Goal: Transaction & Acquisition: Purchase product/service

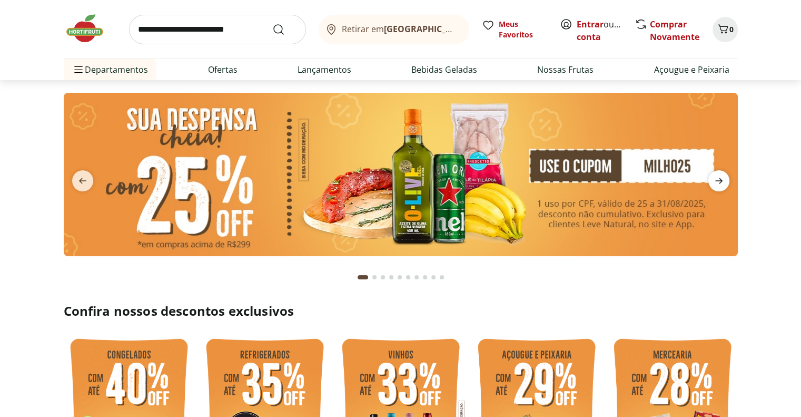
click at [717, 181] on icon "next" at bounding box center [719, 180] width 13 height 13
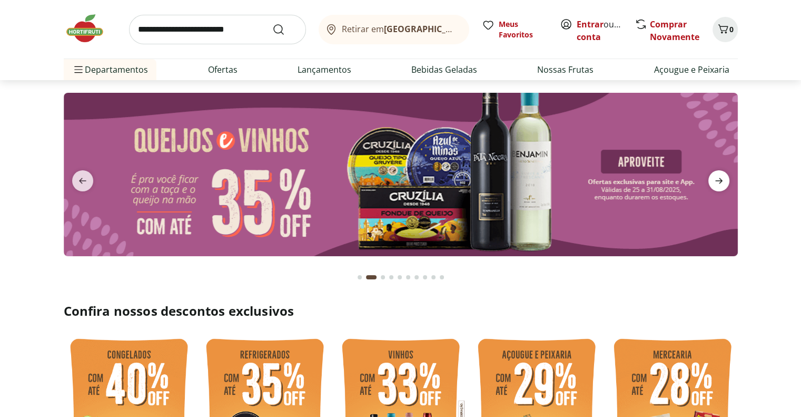
click at [717, 181] on icon "next" at bounding box center [719, 180] width 13 height 13
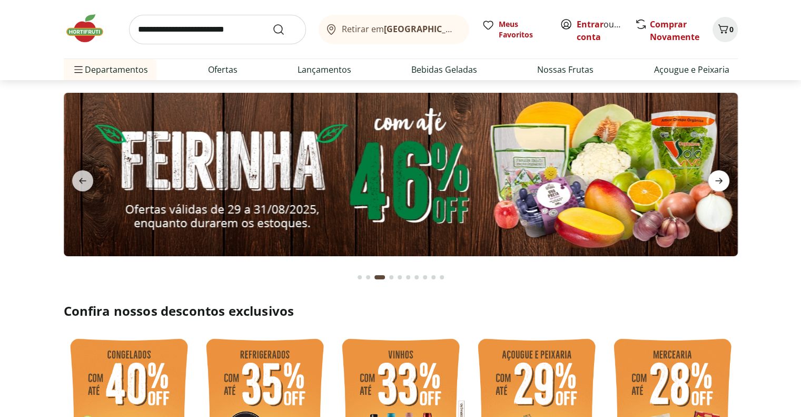
click at [717, 180] on icon "next" at bounding box center [719, 180] width 13 height 13
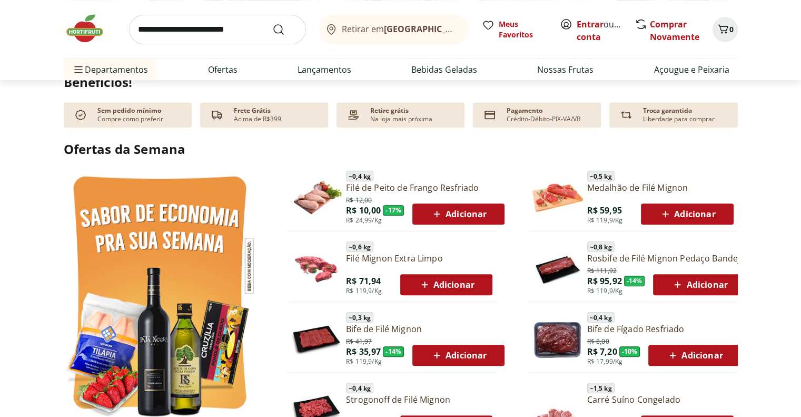
scroll to position [474, 0]
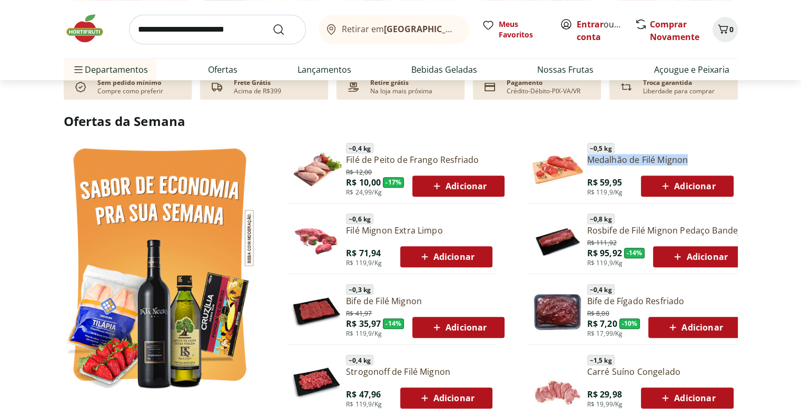
drag, startPoint x: 586, startPoint y: 160, endPoint x: 715, endPoint y: 159, distance: 129.0
click at [715, 159] on div "~ 0,5 kg Medalhão de Filé Mignon R$ 59,95 R$ 119,9/Kg Adicionar" at bounding box center [633, 170] width 210 height 62
copy link "Medalhão de Filé Mignon"
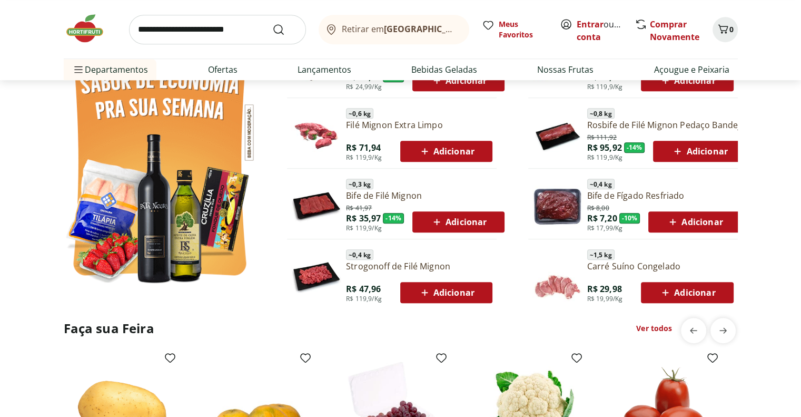
scroll to position [685, 0]
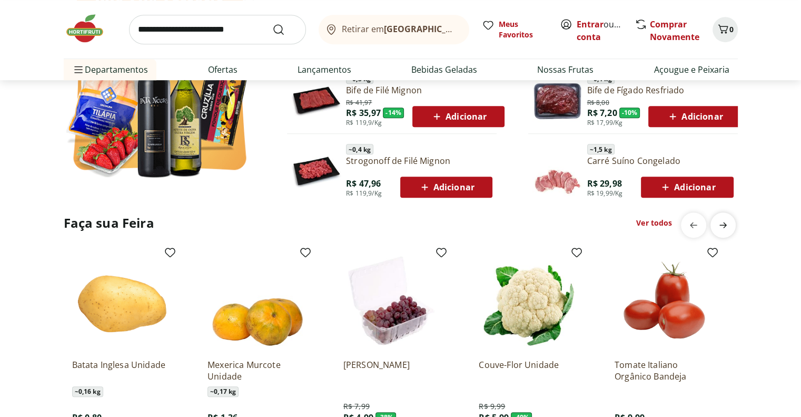
click at [719, 225] on icon "next" at bounding box center [723, 225] width 13 height 13
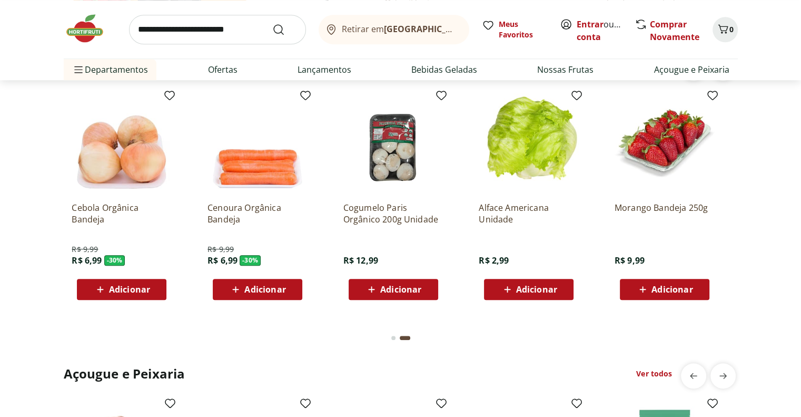
scroll to position [843, 0]
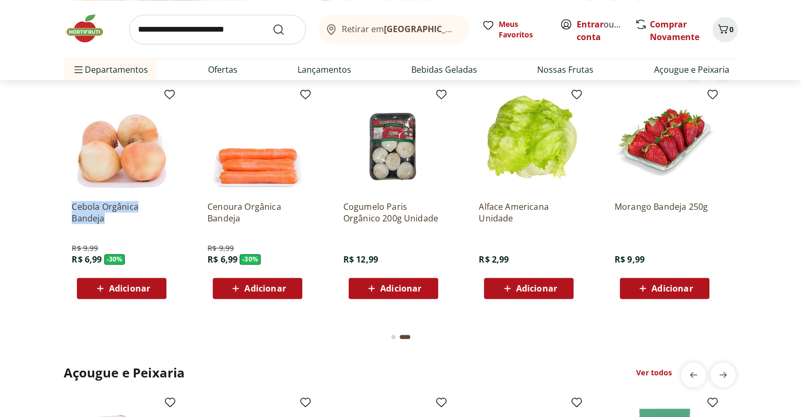
drag, startPoint x: 71, startPoint y: 208, endPoint x: 142, endPoint y: 218, distance: 71.8
click at [142, 218] on div "Cebola Orgânica Bandeja R$ 9,99 R$ 6,99 - 30 % Adicionar" at bounding box center [121, 195] width 117 height 223
copy p "Cebola Orgânica Bandeja"
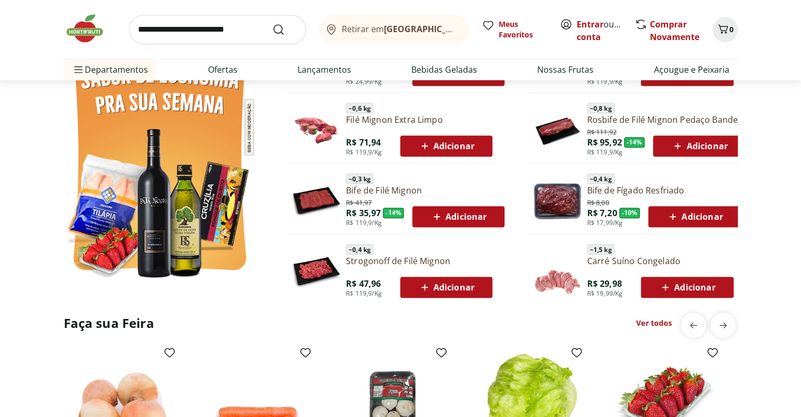
scroll to position [579, 0]
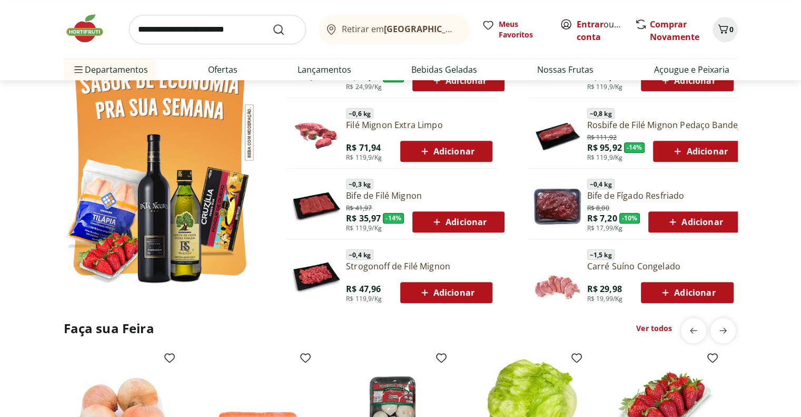
click at [650, 327] on link "Ver todos" at bounding box center [654, 328] width 36 height 11
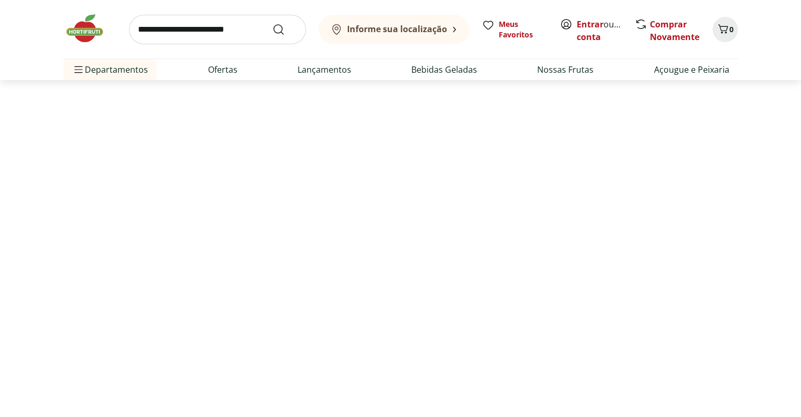
select select "**********"
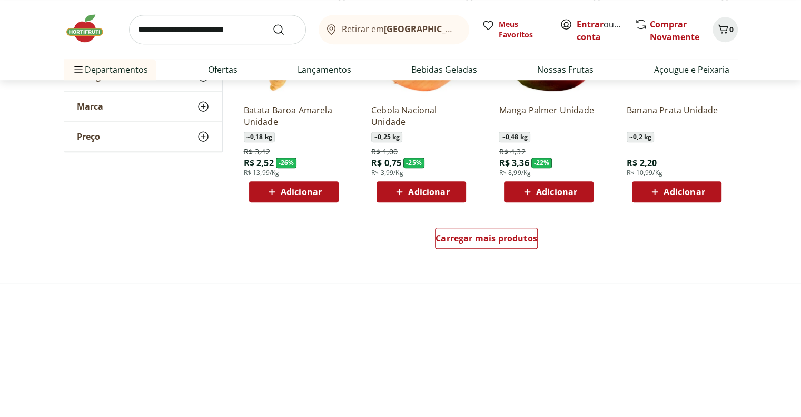
scroll to position [632, 0]
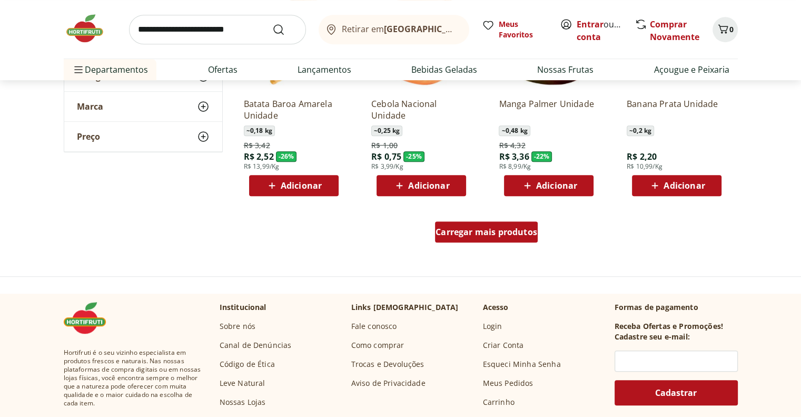
click at [479, 235] on span "Carregar mais produtos" at bounding box center [487, 232] width 102 height 8
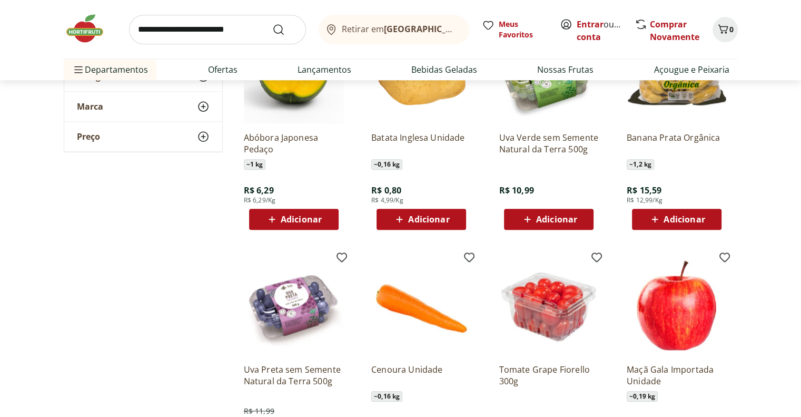
scroll to position [1264, 0]
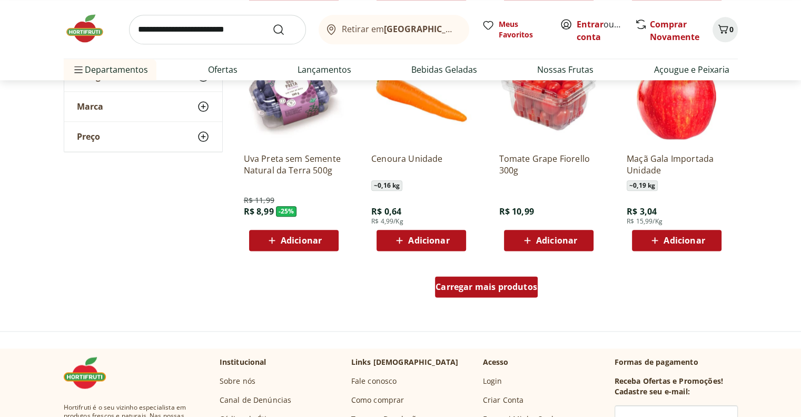
click at [487, 288] on span "Carregar mais produtos" at bounding box center [487, 286] width 102 height 8
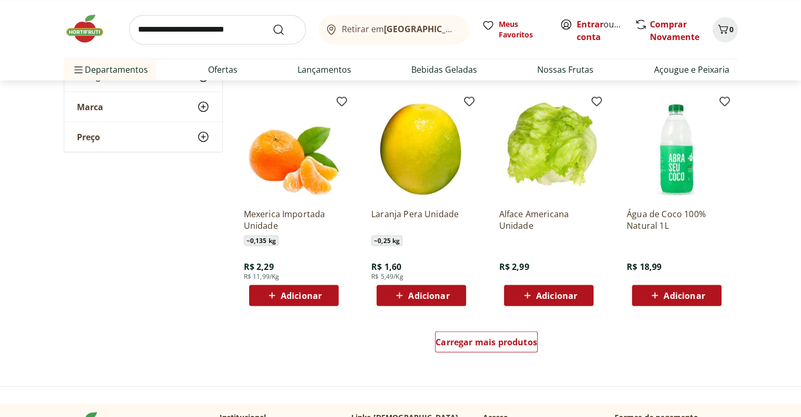
scroll to position [1949, 0]
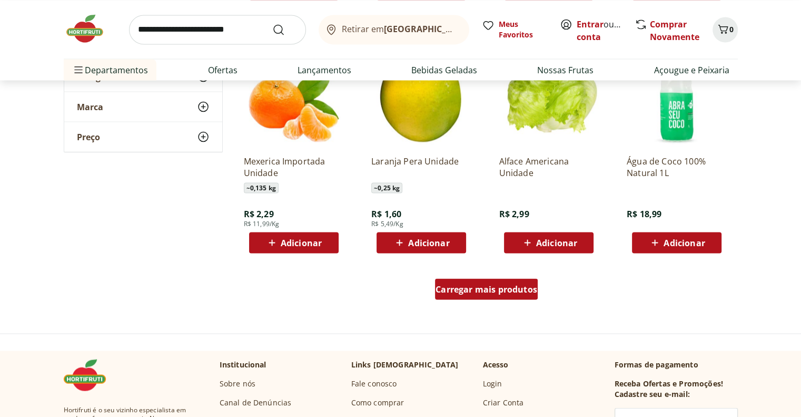
click at [509, 289] on span "Carregar mais produtos" at bounding box center [487, 288] width 102 height 8
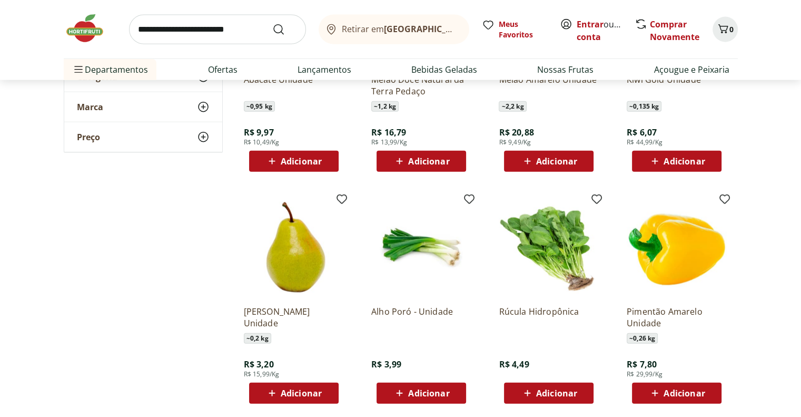
scroll to position [2581, 0]
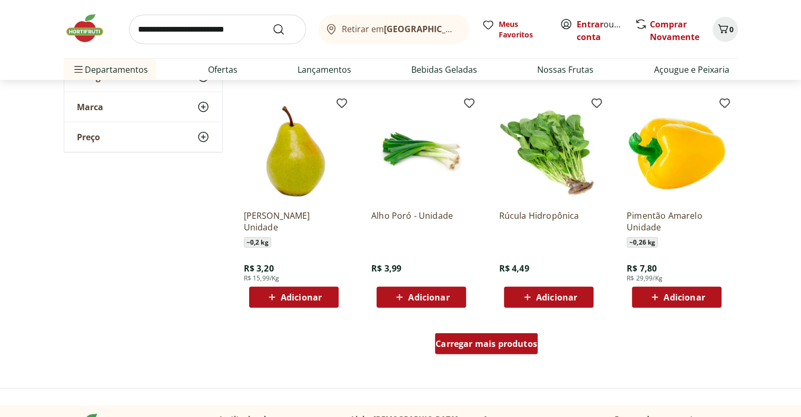
click at [490, 336] on div "Carregar mais produtos" at bounding box center [486, 343] width 103 height 21
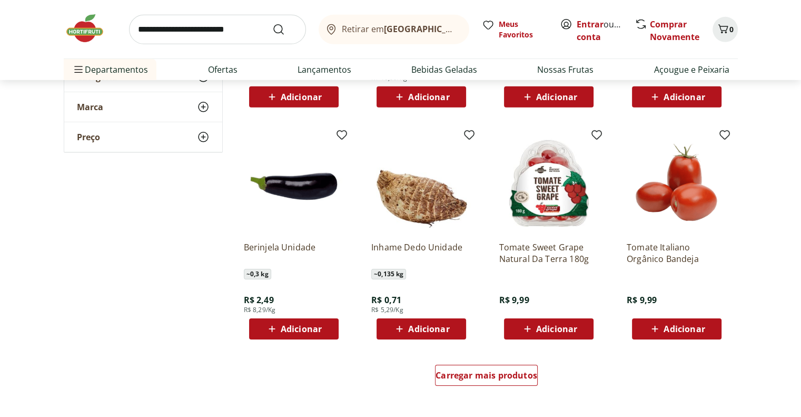
scroll to position [3318, 0]
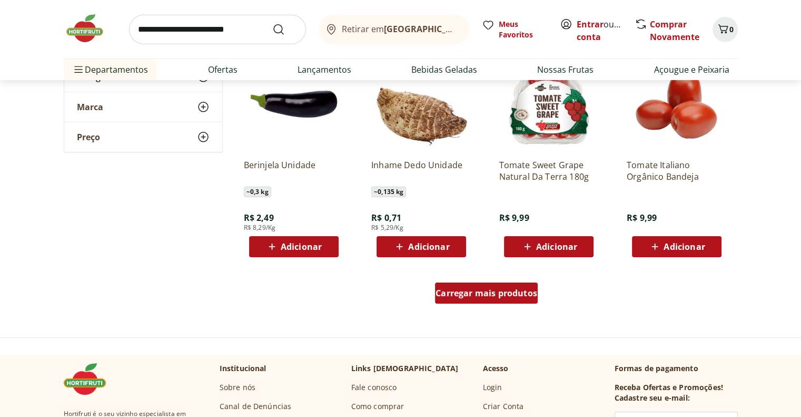
click at [489, 289] on span "Carregar mais produtos" at bounding box center [487, 293] width 102 height 8
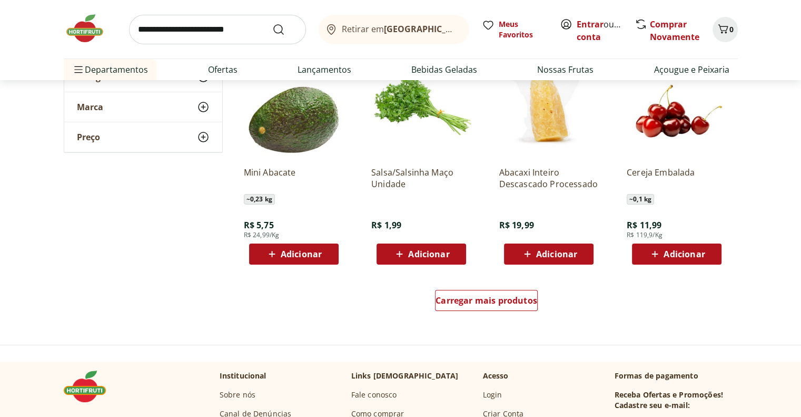
scroll to position [4056, 0]
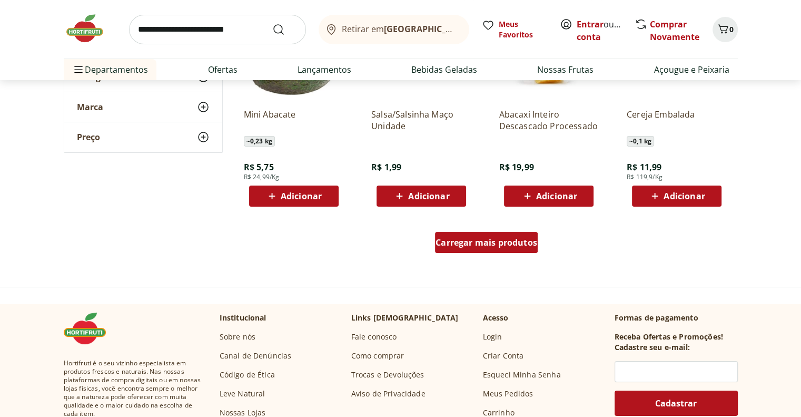
click at [502, 238] on span "Carregar mais produtos" at bounding box center [487, 242] width 102 height 8
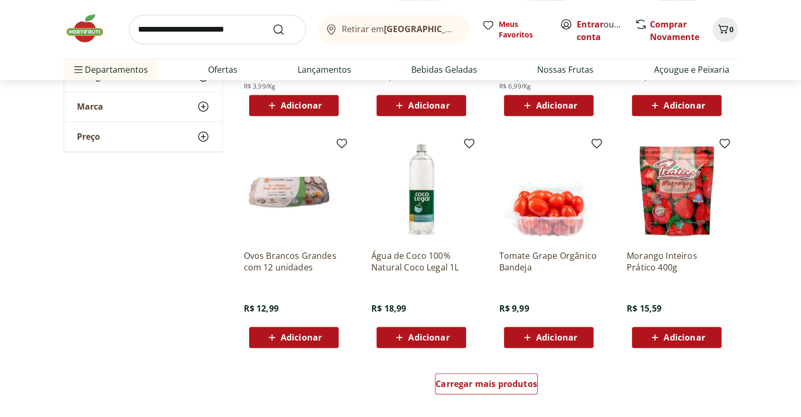
scroll to position [4635, 0]
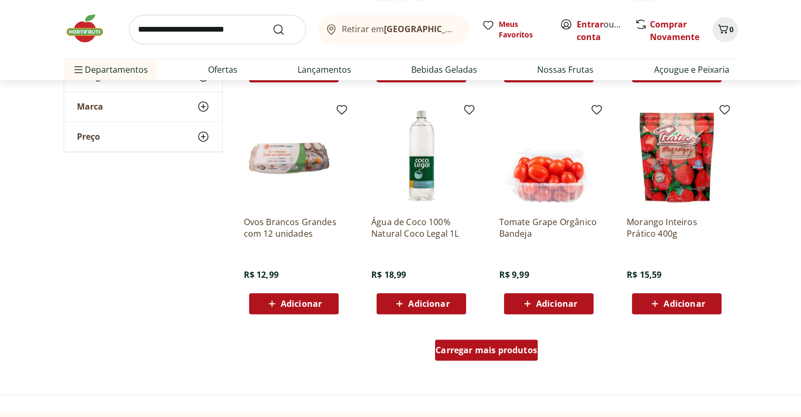
click at [508, 353] on span "Carregar mais produtos" at bounding box center [487, 350] width 102 height 8
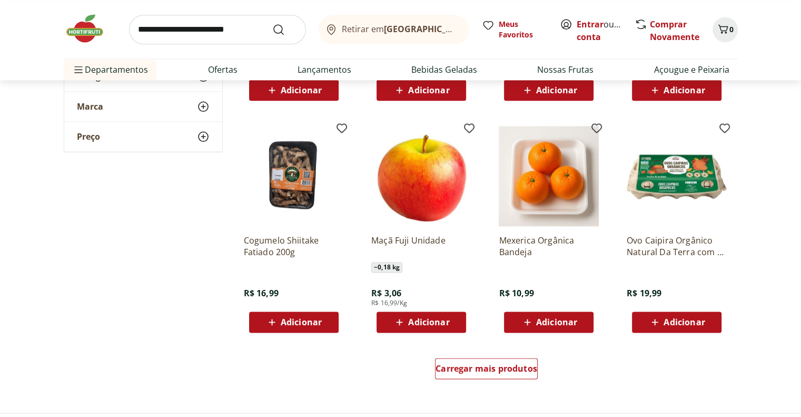
scroll to position [5425, 0]
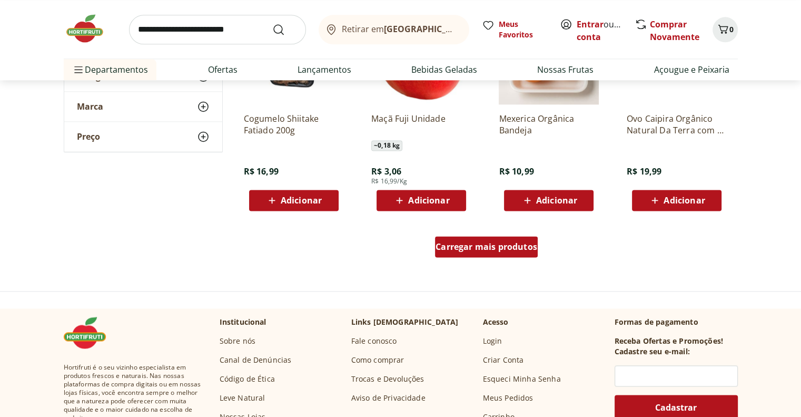
click at [508, 252] on div "Carregar mais produtos" at bounding box center [486, 246] width 103 height 21
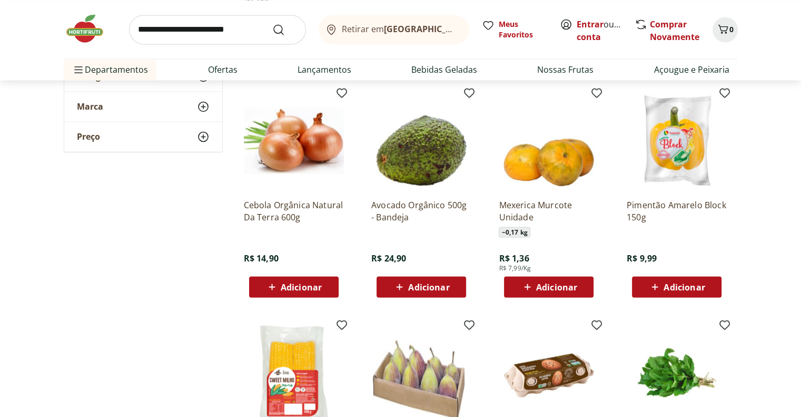
scroll to position [6004, 0]
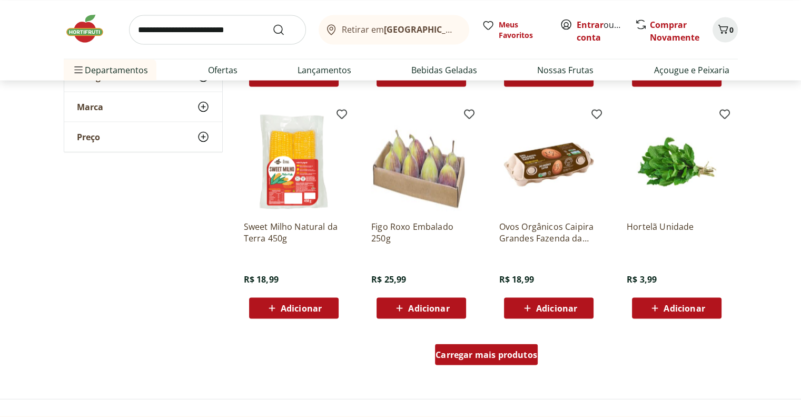
click at [500, 351] on span "Carregar mais produtos" at bounding box center [487, 354] width 102 height 8
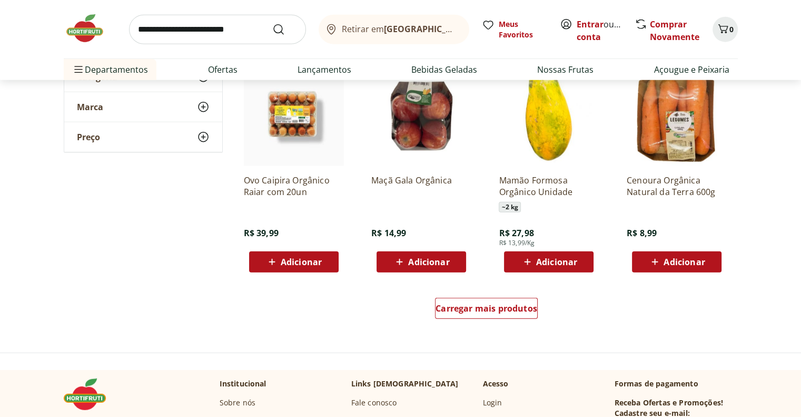
scroll to position [6742, 0]
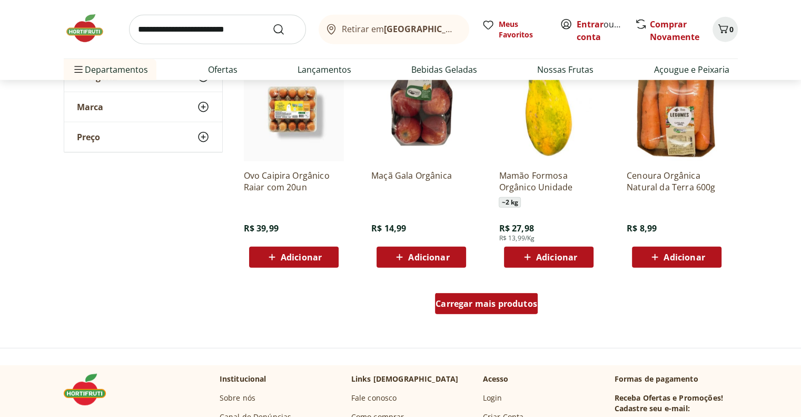
click at [524, 305] on span "Carregar mais produtos" at bounding box center [487, 303] width 102 height 8
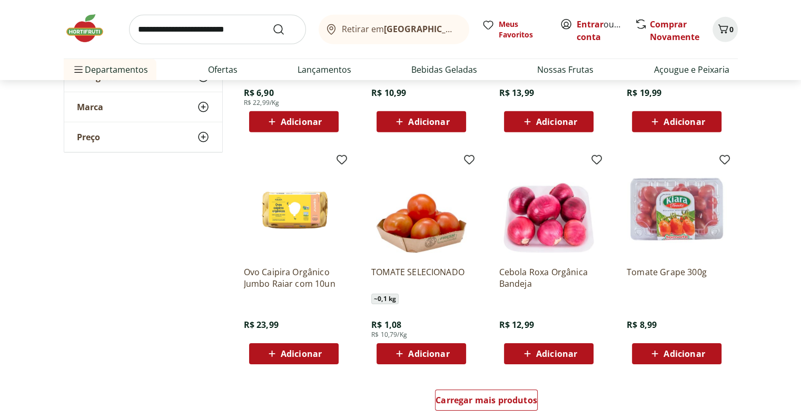
scroll to position [7374, 0]
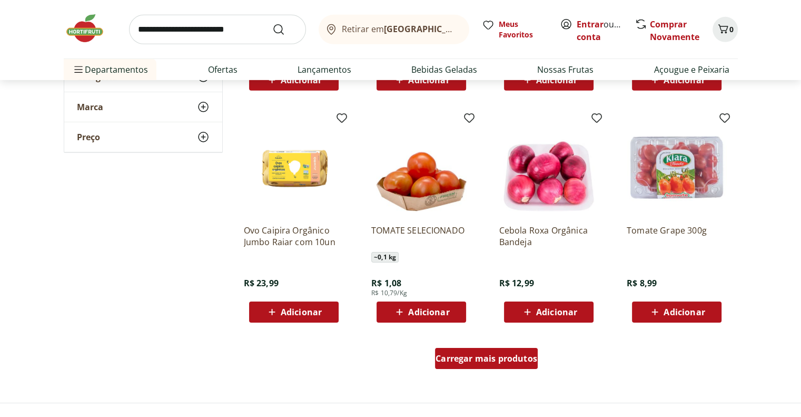
click at [506, 356] on span "Carregar mais produtos" at bounding box center [487, 358] width 102 height 8
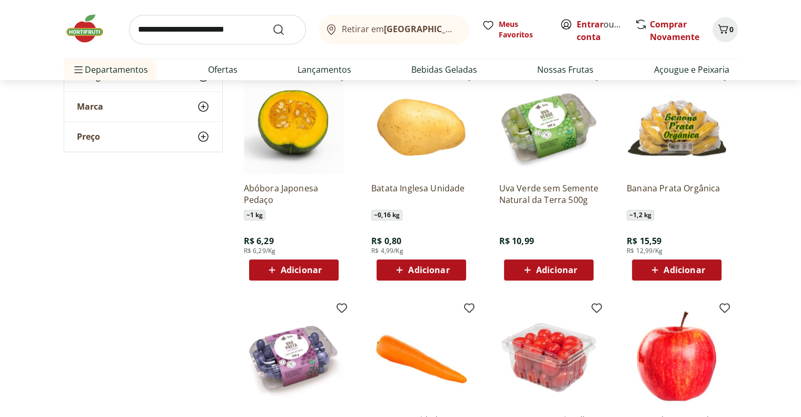
scroll to position [843, 0]
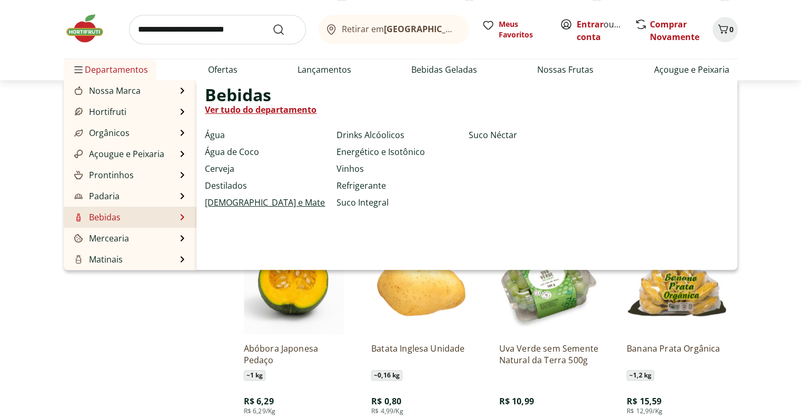
click at [226, 204] on link "[DEMOGRAPHIC_DATA] e Mate" at bounding box center [265, 202] width 120 height 13
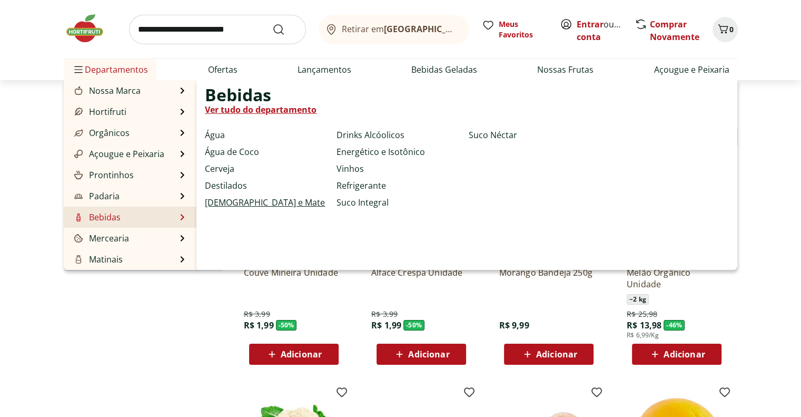
select select "**********"
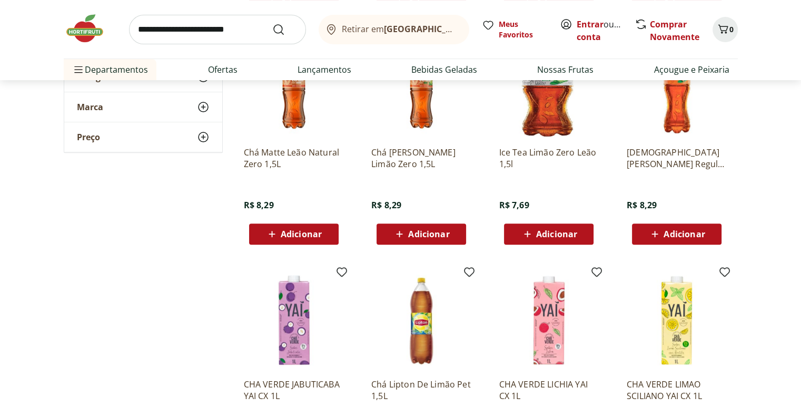
scroll to position [474, 0]
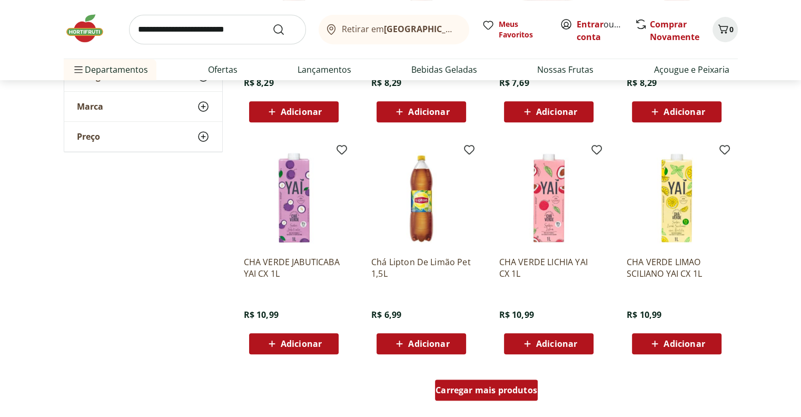
click at [500, 386] on span "Carregar mais produtos" at bounding box center [487, 390] width 102 height 8
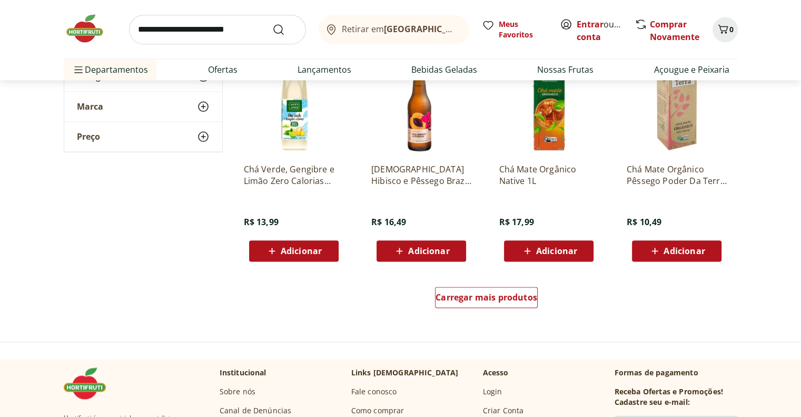
scroll to position [1369, 0]
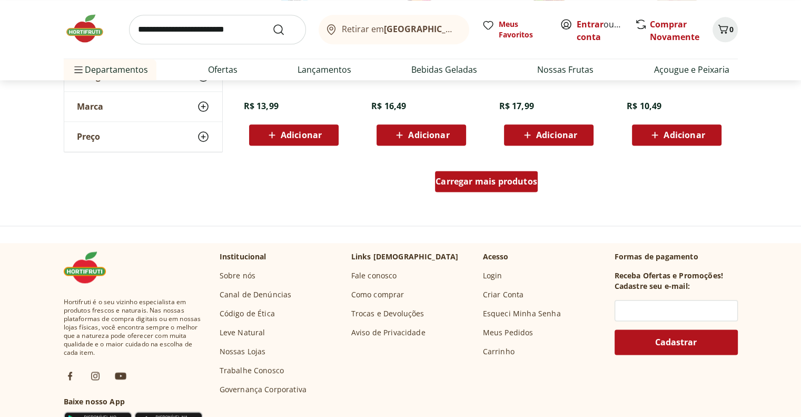
click at [500, 185] on span "Carregar mais produtos" at bounding box center [487, 181] width 102 height 8
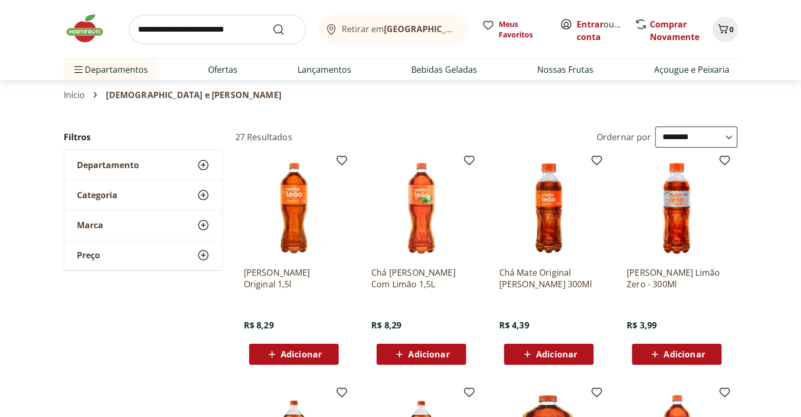
click at [221, 37] on input "search" at bounding box center [217, 29] width 177 height 29
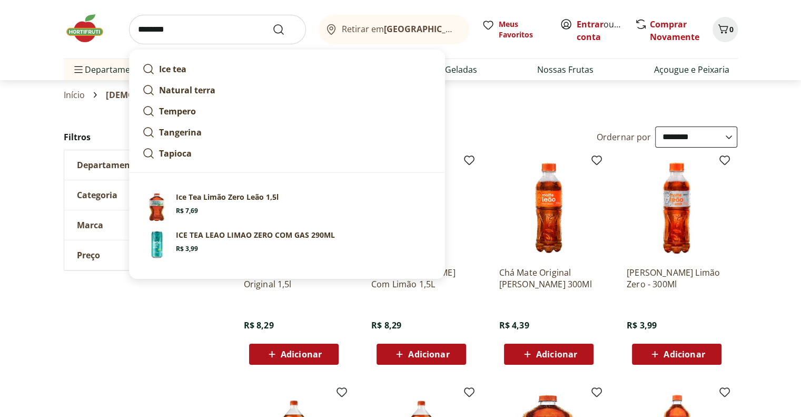
type input "********"
click at [272, 23] on button "Submit Search" at bounding box center [284, 29] width 25 height 13
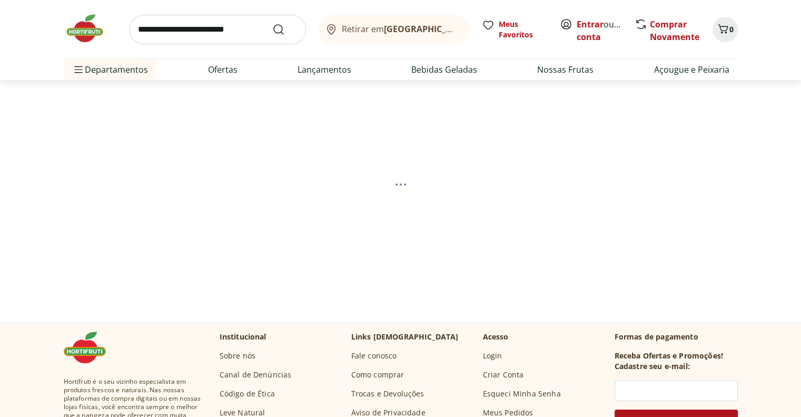
select select "**********"
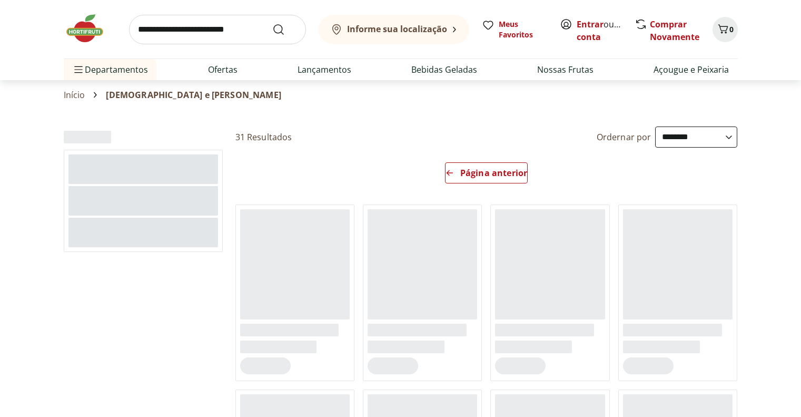
select select "**********"
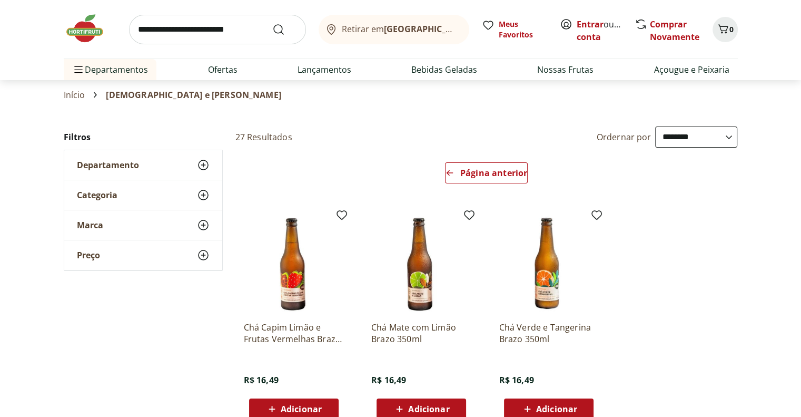
select select "**********"
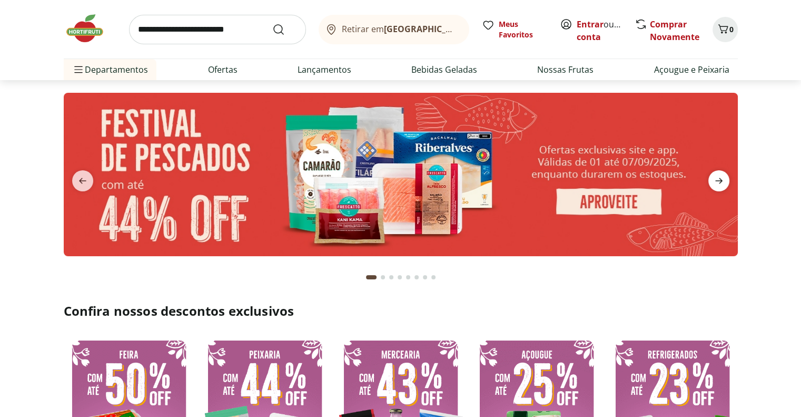
click at [715, 178] on icon "next" at bounding box center [719, 180] width 13 height 13
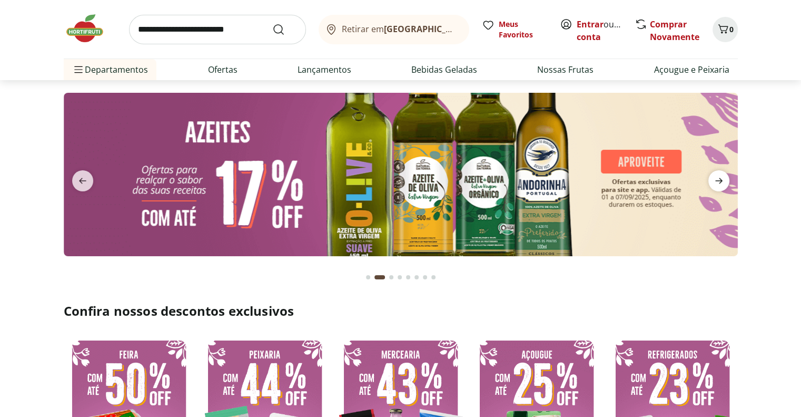
click at [723, 181] on icon "next" at bounding box center [719, 180] width 13 height 13
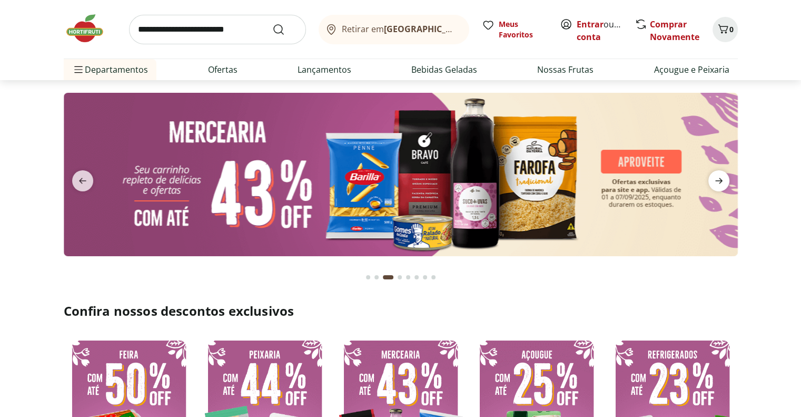
click at [718, 182] on icon "next" at bounding box center [719, 180] width 13 height 13
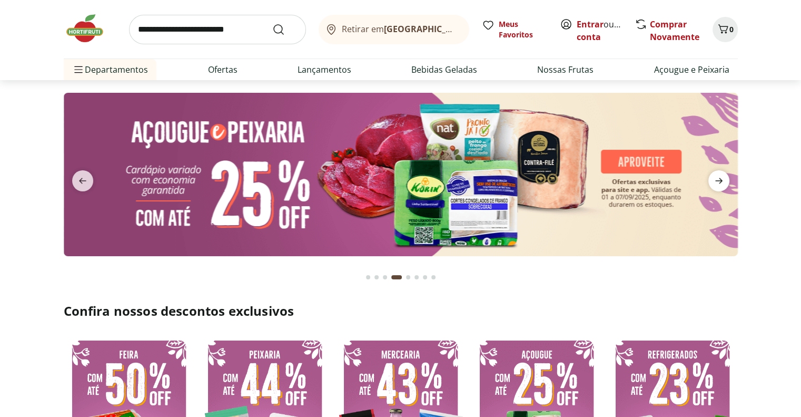
click at [718, 182] on icon "next" at bounding box center [719, 180] width 13 height 13
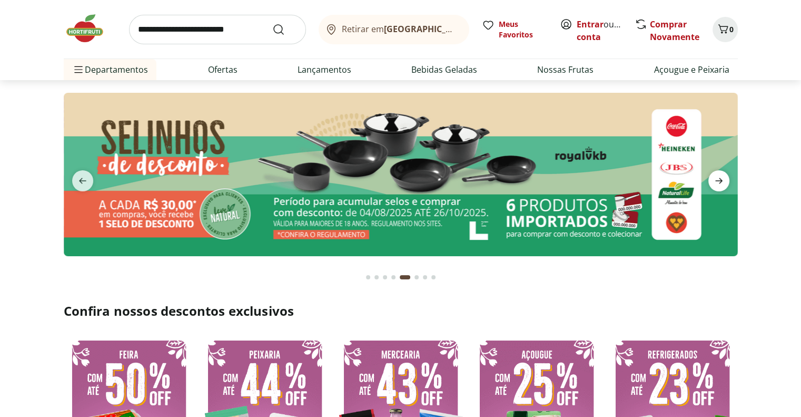
click at [718, 182] on icon "next" at bounding box center [719, 180] width 13 height 13
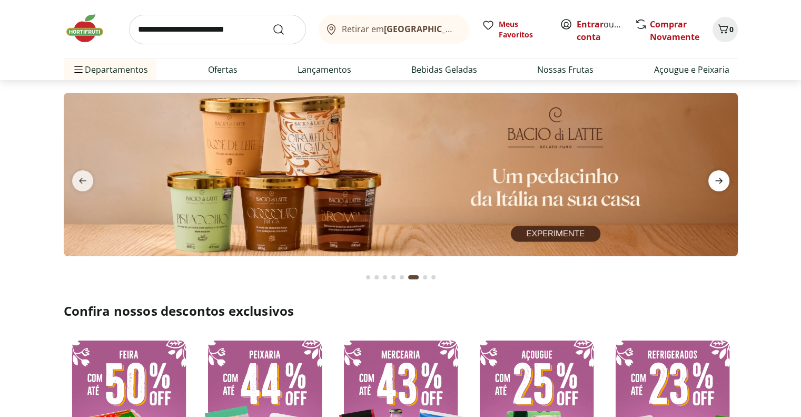
click at [718, 182] on icon "next" at bounding box center [719, 180] width 13 height 13
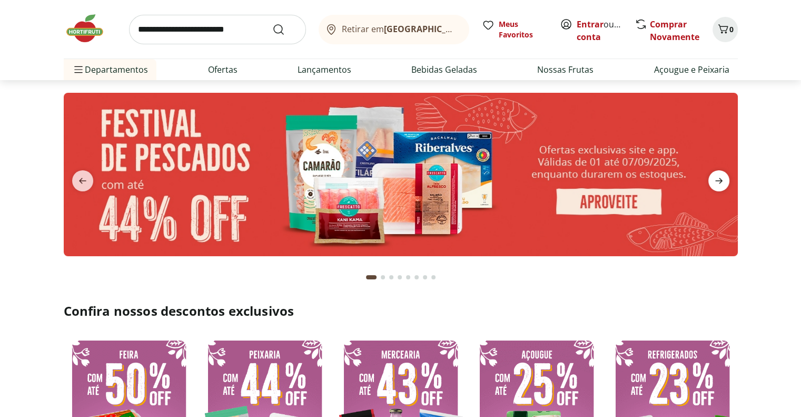
click at [725, 181] on span "next" at bounding box center [718, 180] width 21 height 21
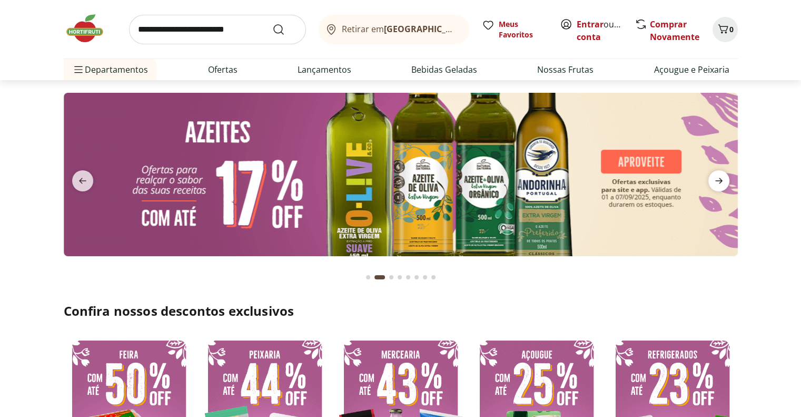
click at [720, 181] on icon "next" at bounding box center [718, 181] width 7 height 6
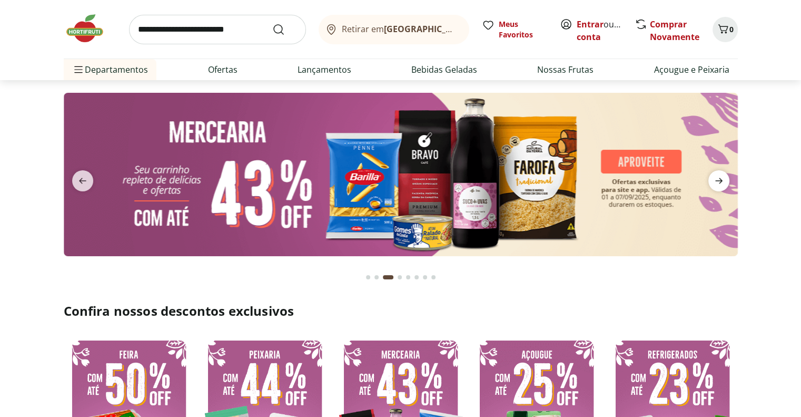
click at [720, 181] on icon "next" at bounding box center [718, 181] width 7 height 6
